Goal: Find specific page/section: Find specific page/section

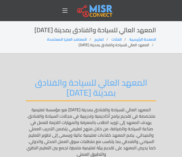
scroll to position [2, 0]
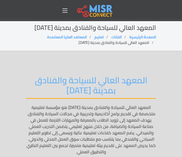
drag, startPoint x: 28, startPoint y: 30, endPoint x: 153, endPoint y: 24, distance: 126.1
click at [153, 24] on h2 "المعهد العالي للسياحة والفنادق بمدينة [DATE]" at bounding box center [91, 28] width 130 height 8
click at [30, 30] on h2 "المعهد العالي للسياحة والفنادق بمدينة [DATE]" at bounding box center [91, 28] width 130 height 8
click at [155, 28] on h2 "المعهد العالي للسياحة والفنادق بمدينة [DATE]" at bounding box center [91, 28] width 130 height 8
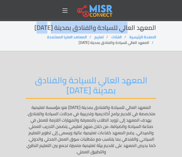
drag, startPoint x: 155, startPoint y: 28, endPoint x: 64, endPoint y: 32, distance: 91.6
click at [64, 32] on h2 "المعهد العالي للسياحة والفنادق بمدينة [DATE]" at bounding box center [91, 28] width 130 height 8
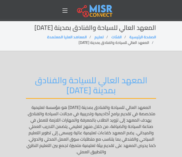
click at [37, 30] on h2 "المعهد العالي للسياحة والفنادق بمدينة [DATE]" at bounding box center [91, 28] width 130 height 8
drag, startPoint x: 31, startPoint y: 30, endPoint x: 174, endPoint y: 28, distance: 143.4
click at [174, 28] on section "المعهد العالي للسياحة والفنادق بمدينة [DATE] الصفحة الرئيسية الفئات تعليم المعا…" at bounding box center [91, 35] width 182 height 33
copy h2 "المعهد العالي للسياحة والفنادق بمدينة [DATE]"
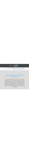
scroll to position [0, 0]
